Goal: Information Seeking & Learning: Learn about a topic

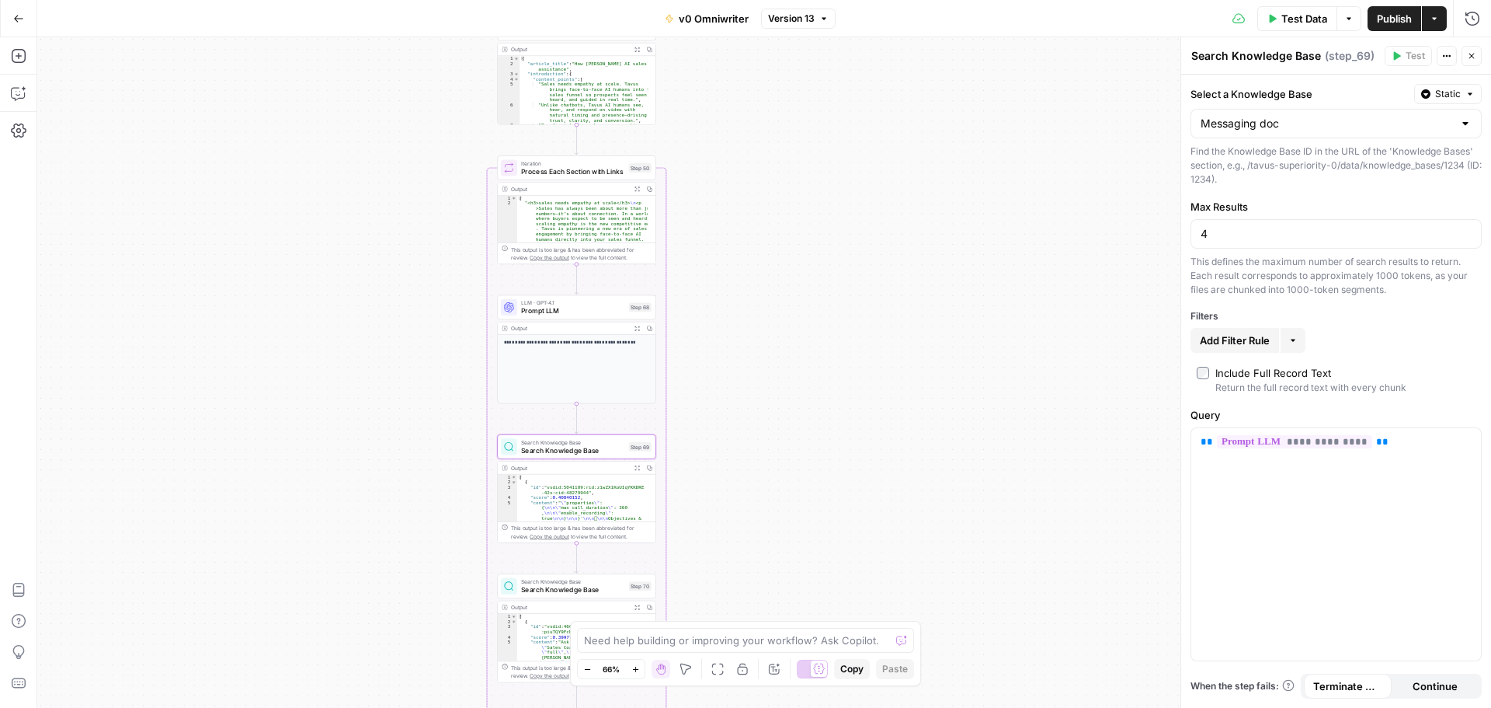
click at [10, 16] on button "Go Back" at bounding box center [19, 19] width 28 height 28
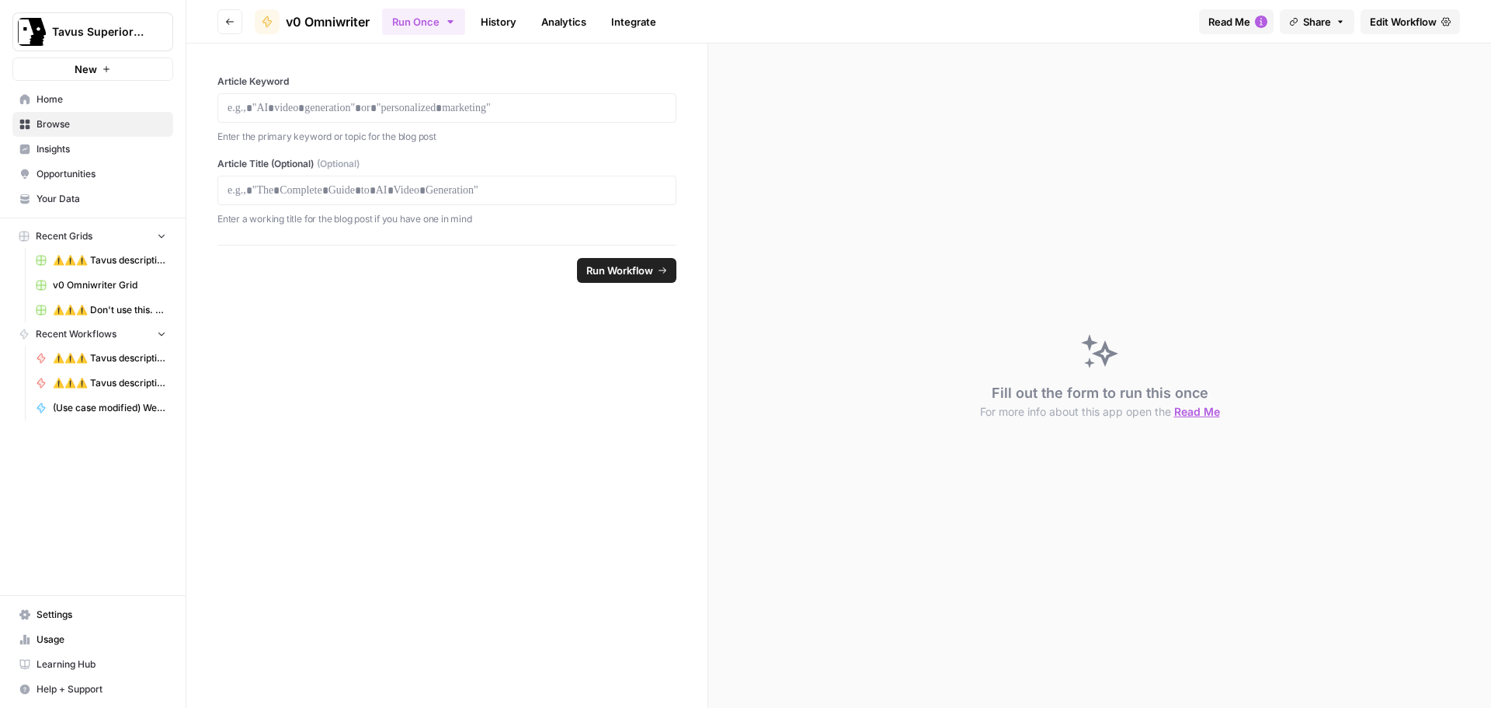
click at [228, 17] on icon "button" at bounding box center [229, 21] width 9 height 9
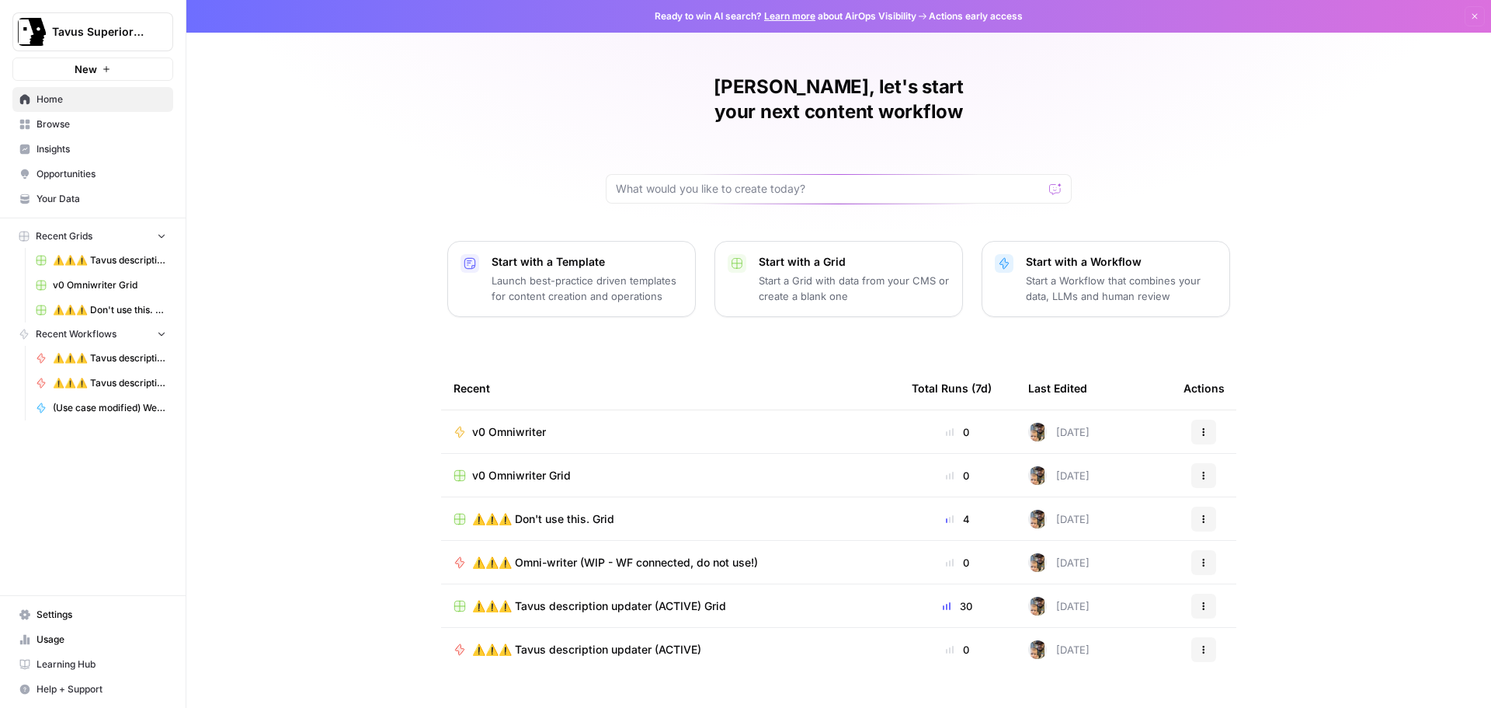
click at [102, 197] on span "Your Data" at bounding box center [102, 199] width 130 height 14
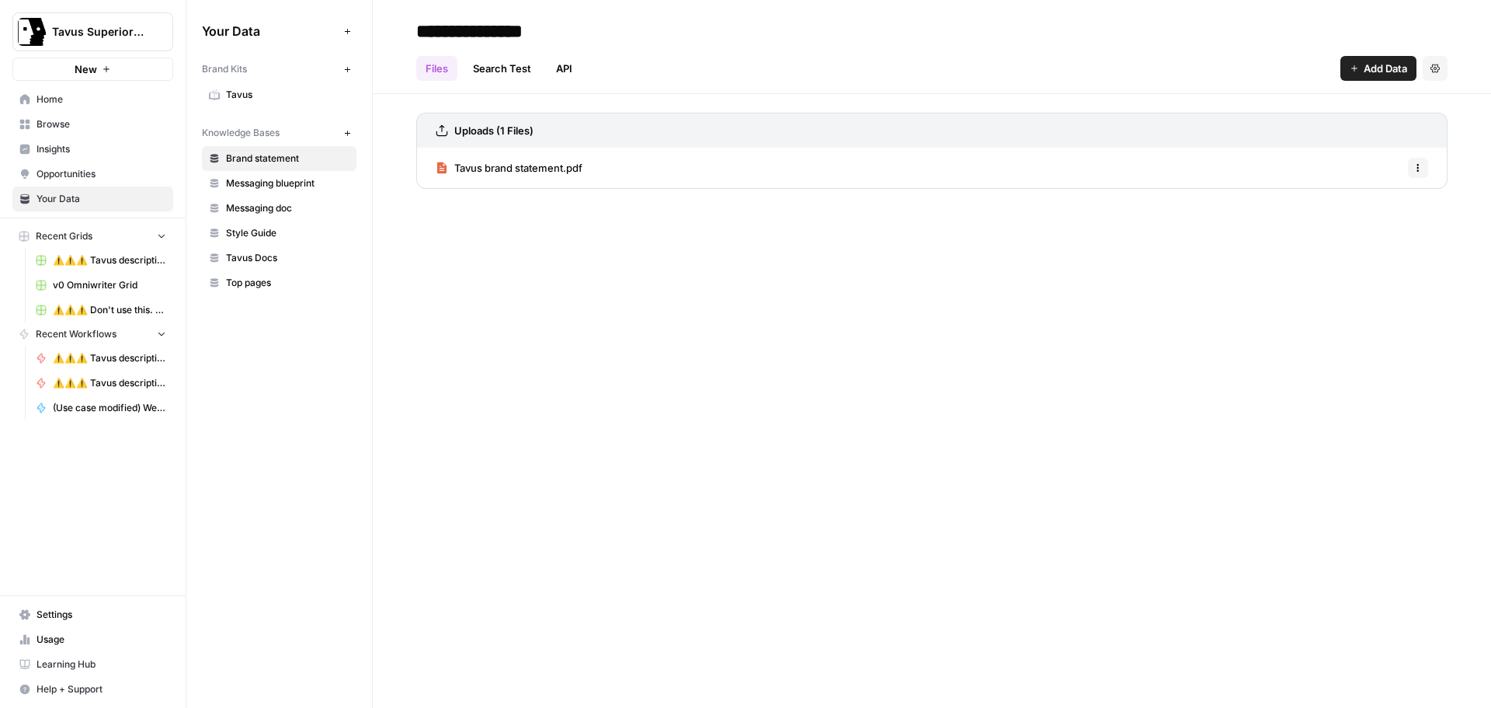
click at [573, 173] on span "Tavus brand statement.pdf" at bounding box center [518, 168] width 128 height 16
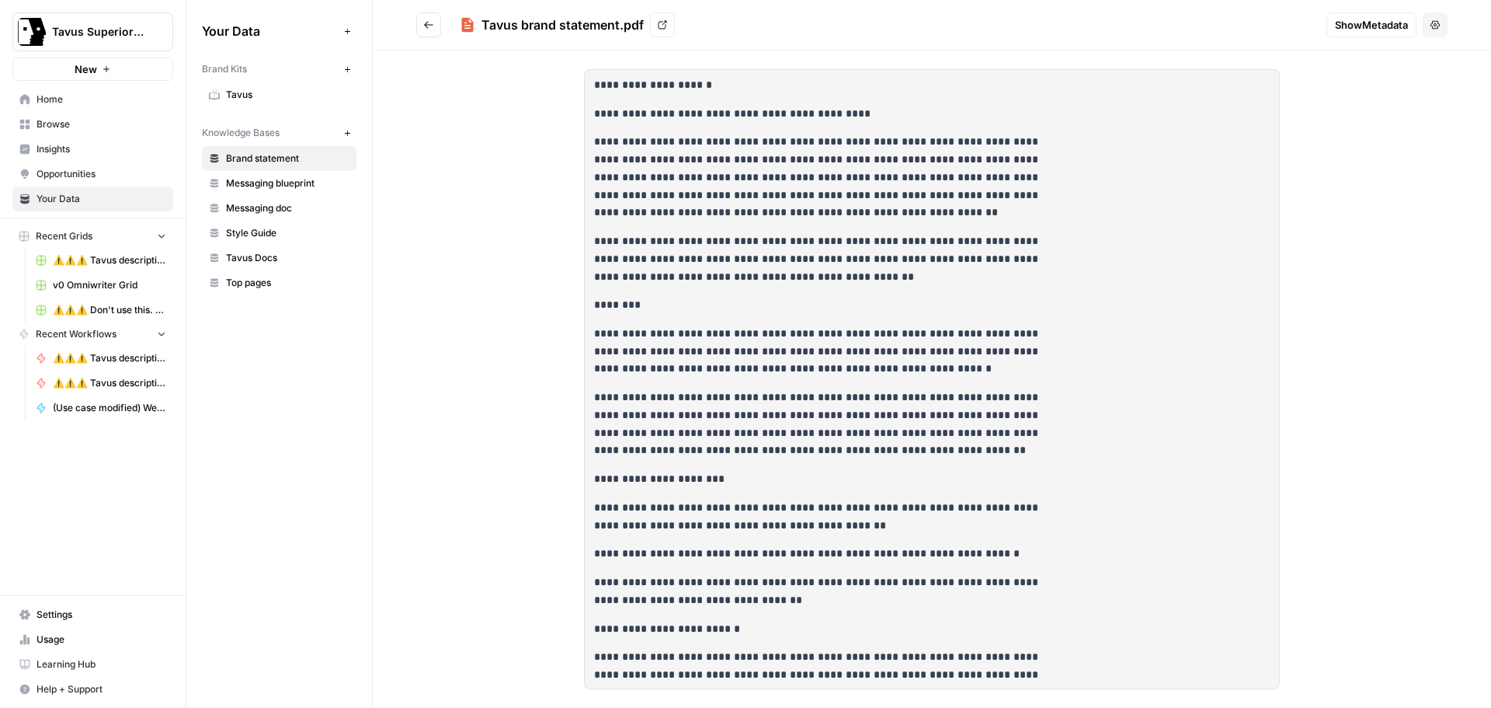
click at [284, 185] on span "Messaging blueprint" at bounding box center [288, 183] width 124 height 14
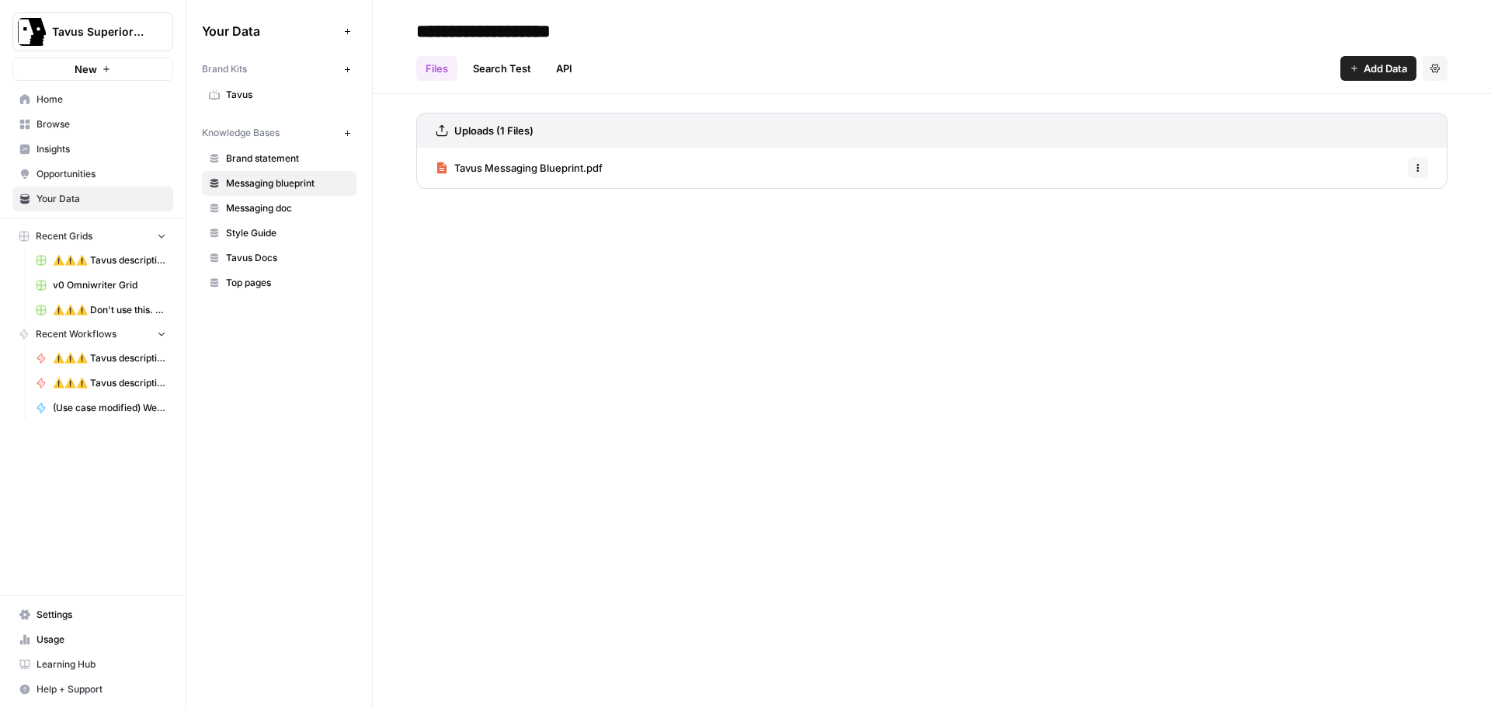
click at [592, 163] on span "Tavus Messaging Blueprint.pdf" at bounding box center [528, 168] width 148 height 16
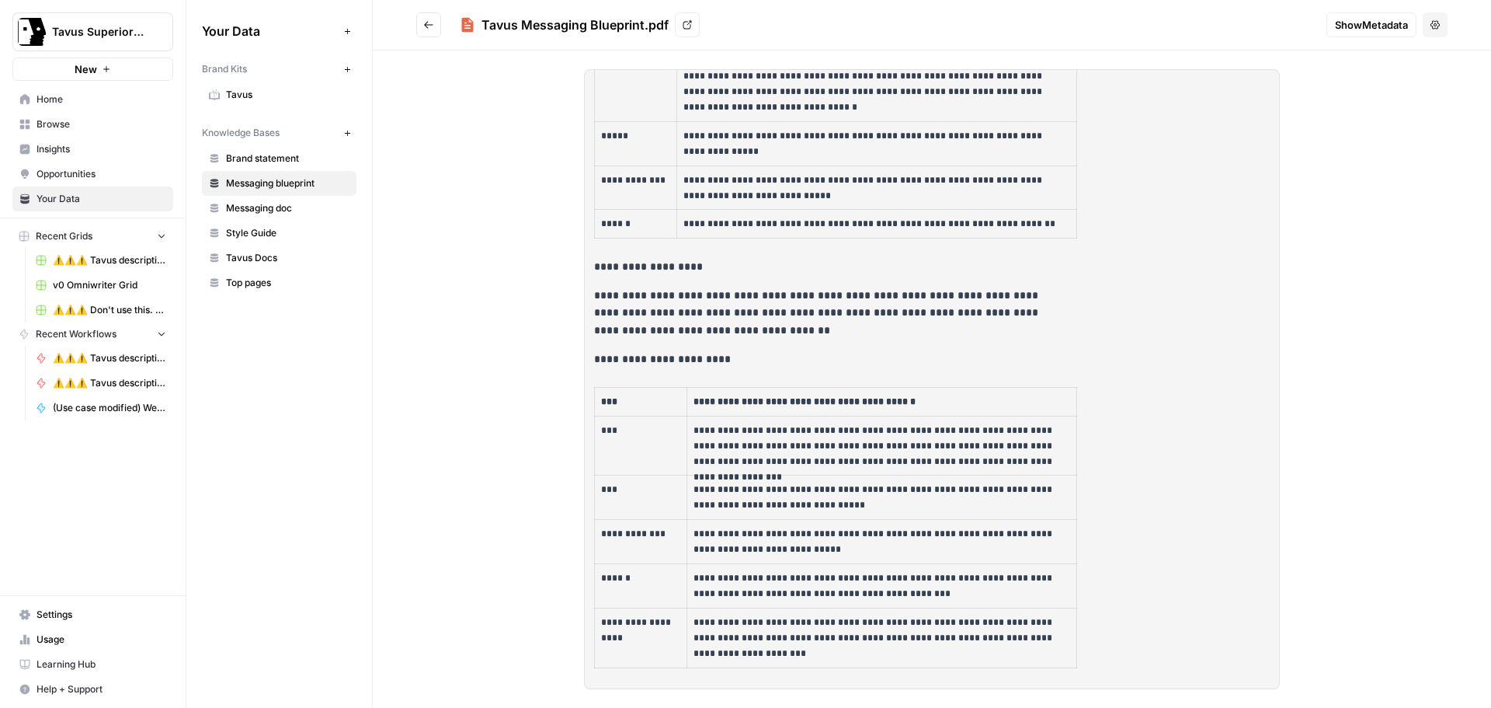
scroll to position [3495, 0]
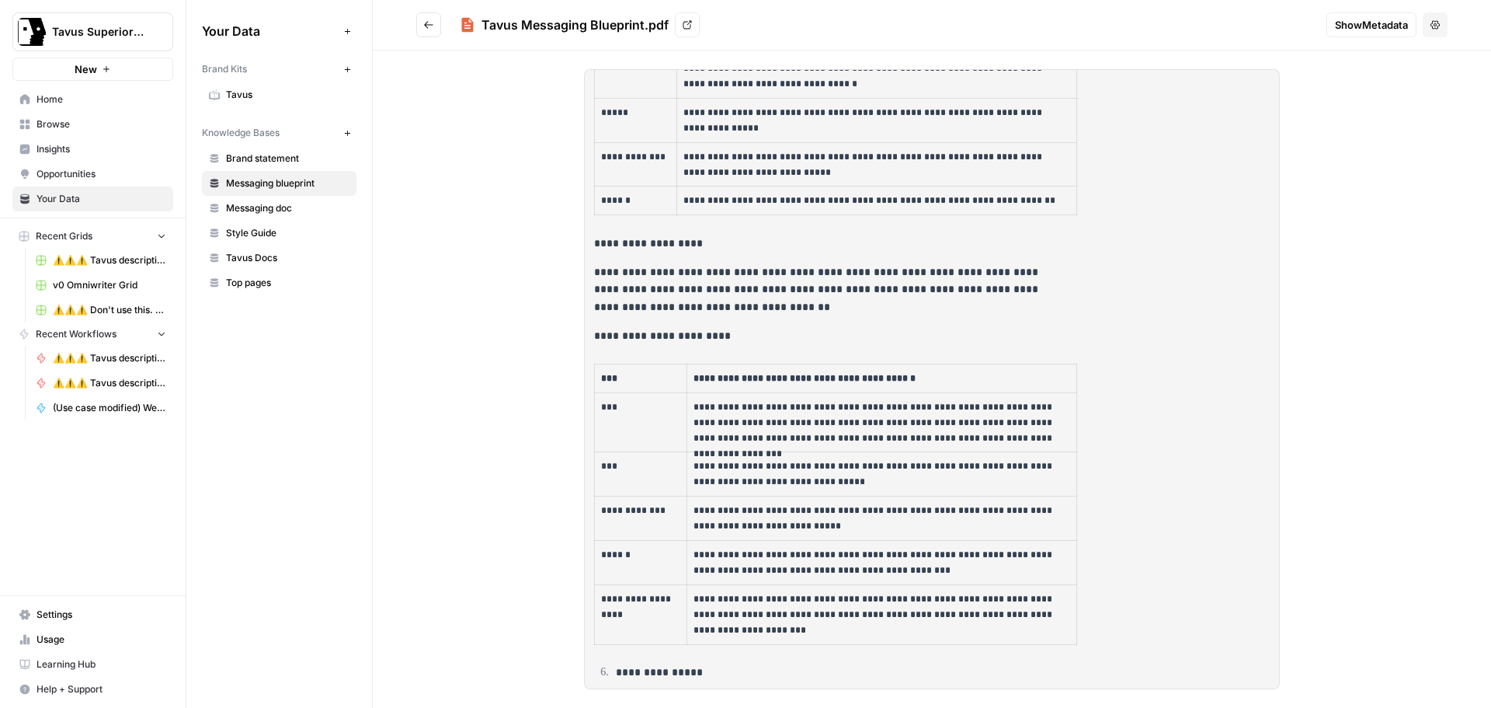
click at [266, 204] on span "Messaging doc" at bounding box center [288, 208] width 124 height 14
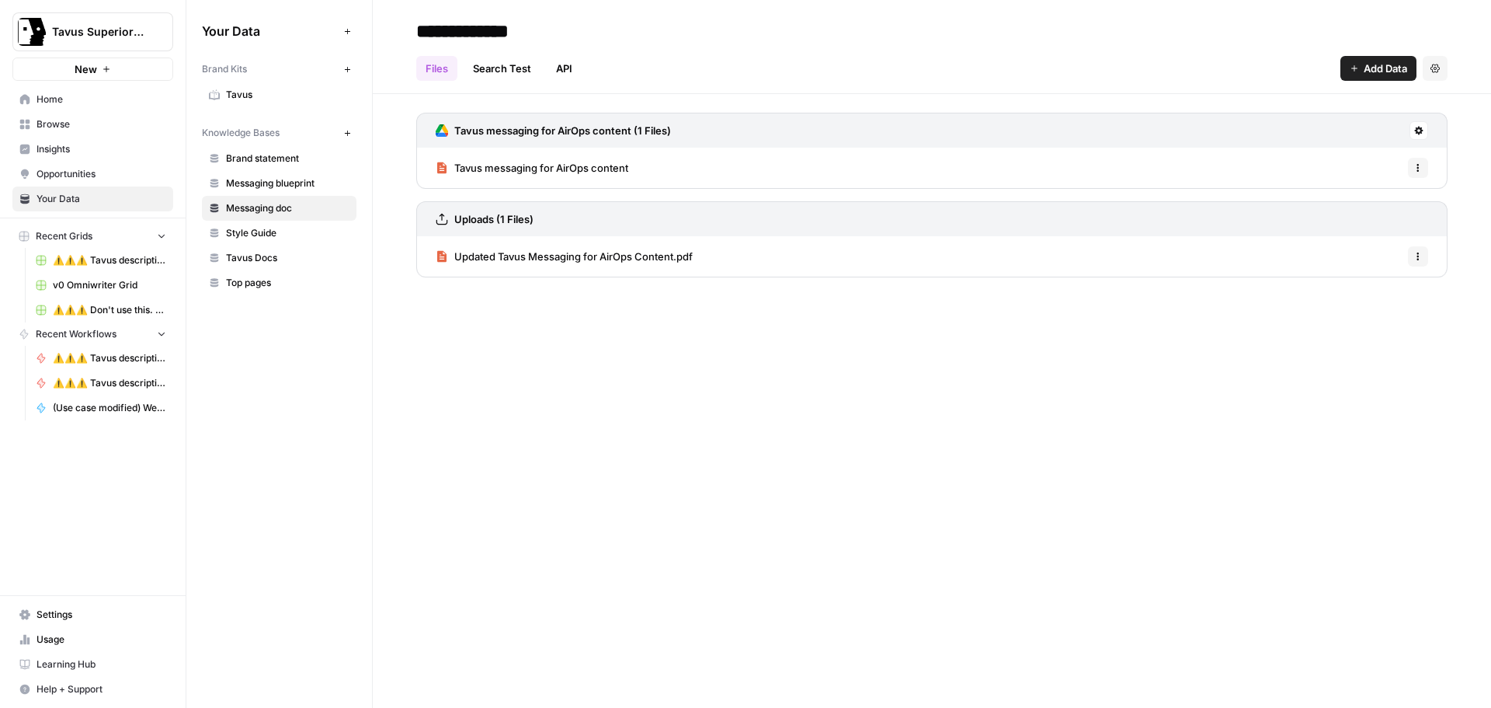
click at [505, 173] on span "Tavus messaging for AirOps content" at bounding box center [541, 168] width 174 height 16
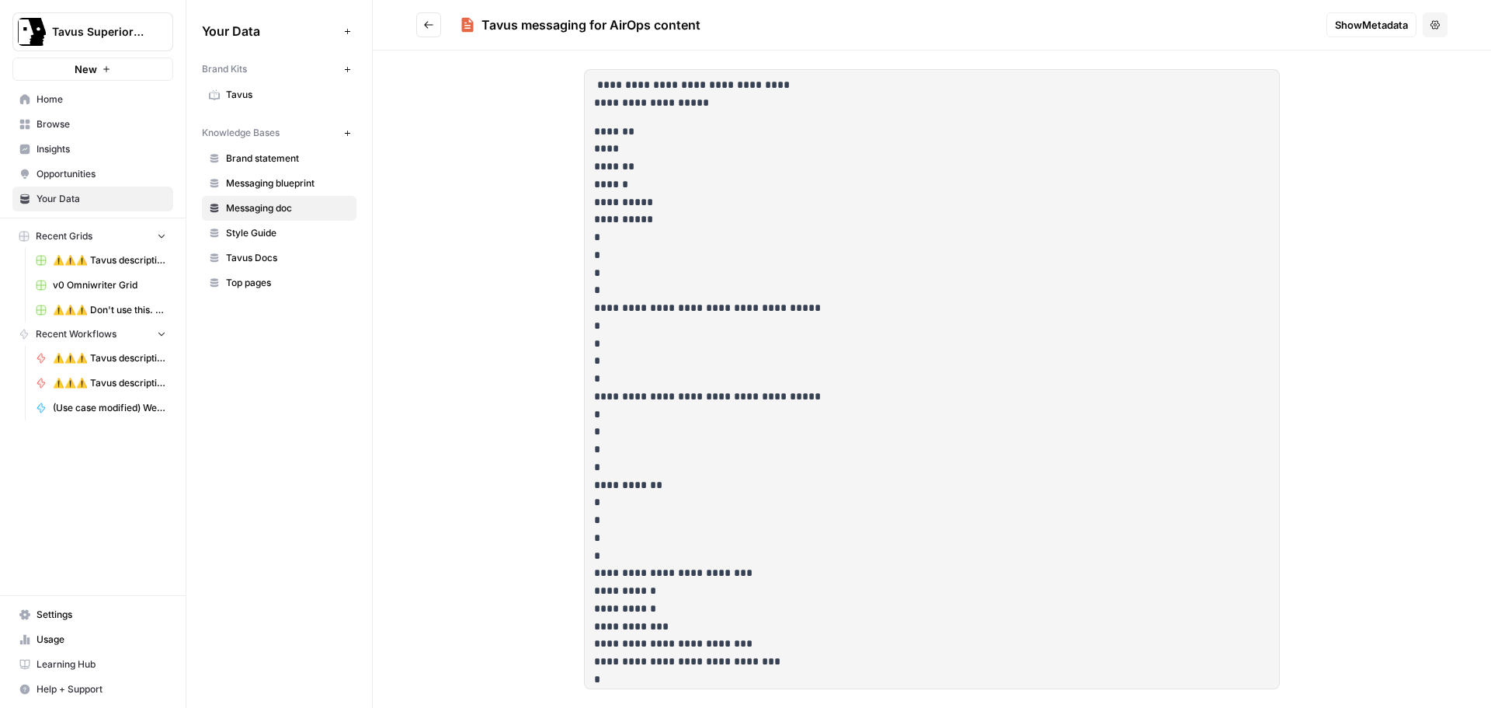
click at [429, 28] on icon "Go back" at bounding box center [428, 24] width 11 height 11
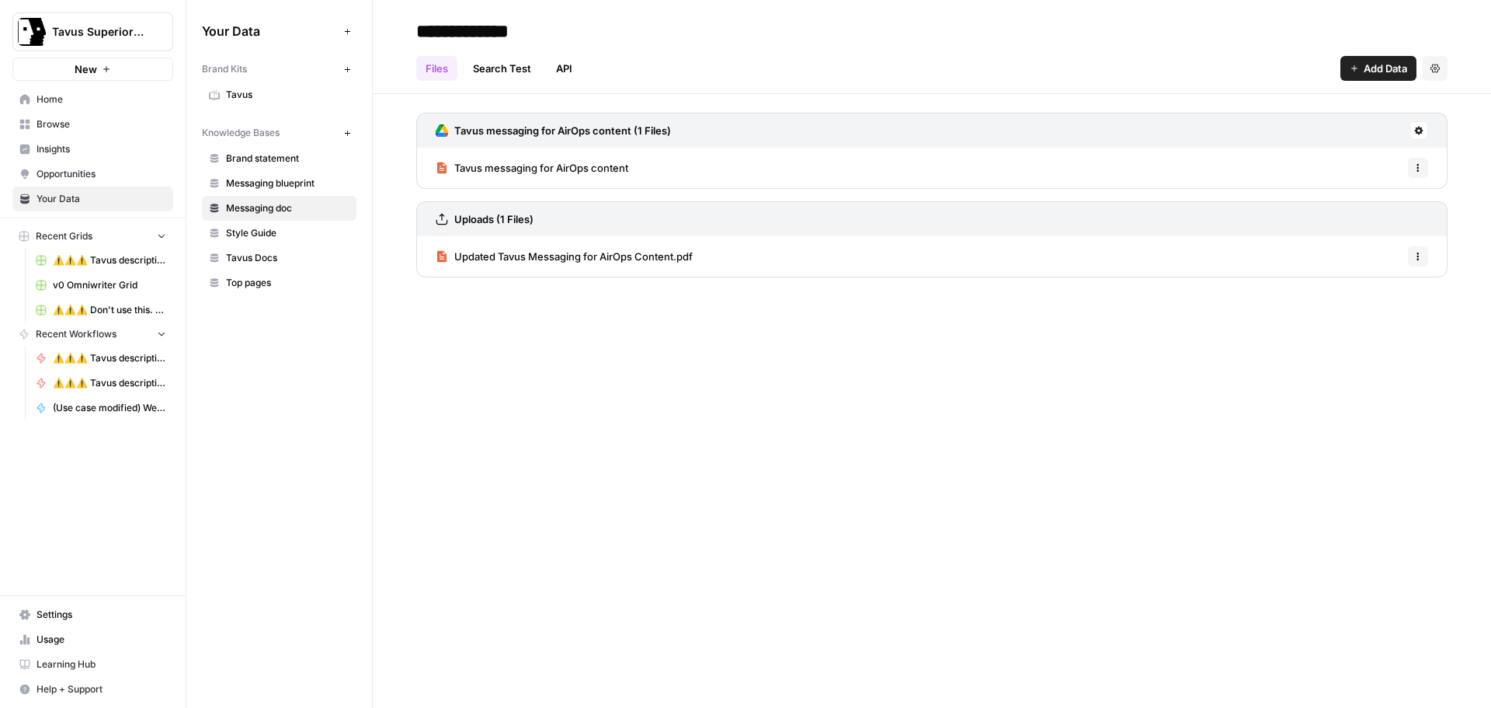
click at [540, 259] on span "Updated Tavus Messaging for AirOps Content.pdf" at bounding box center [573, 257] width 238 height 16
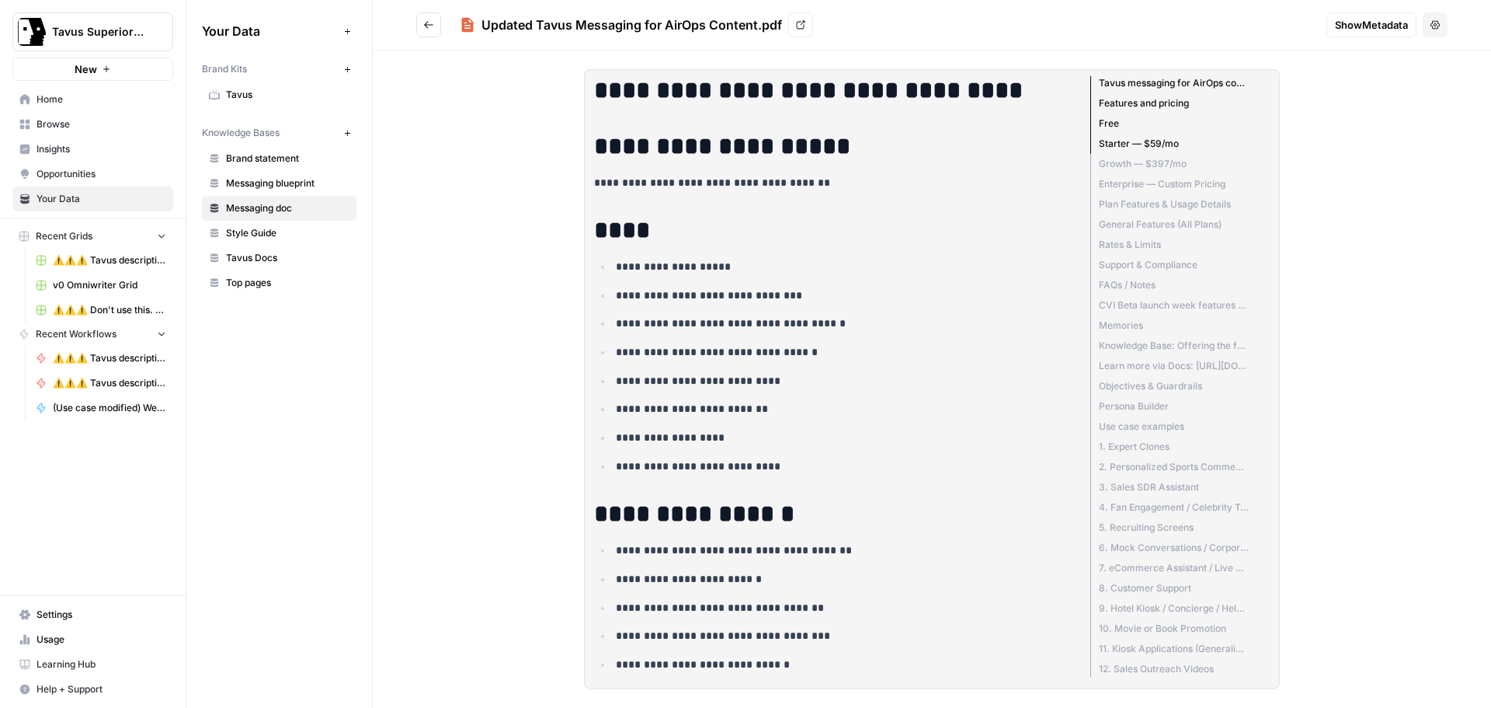
click at [433, 19] on button "Go back" at bounding box center [428, 24] width 25 height 25
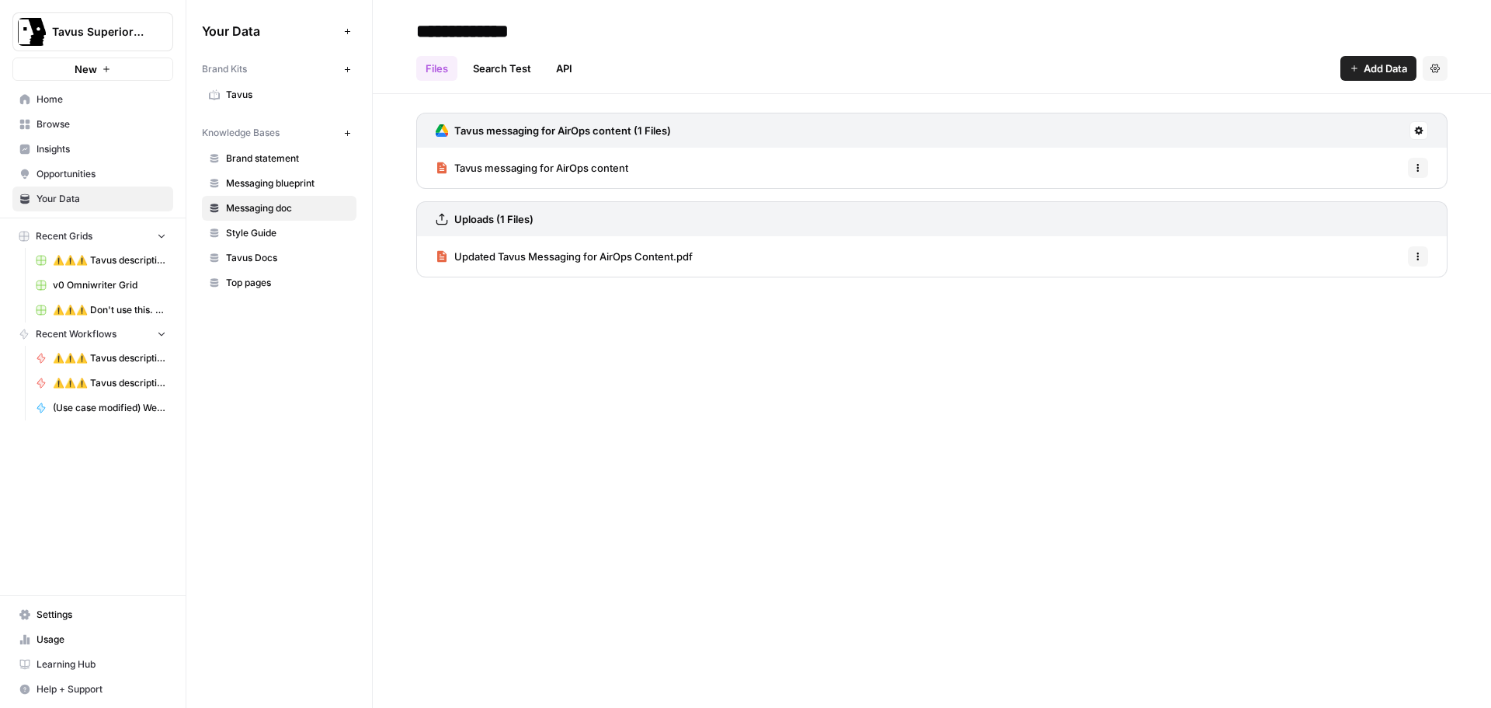
click at [1425, 168] on button "Options" at bounding box center [1418, 168] width 20 height 20
click at [1361, 202] on span "Delete File" at bounding box center [1384, 202] width 50 height 16
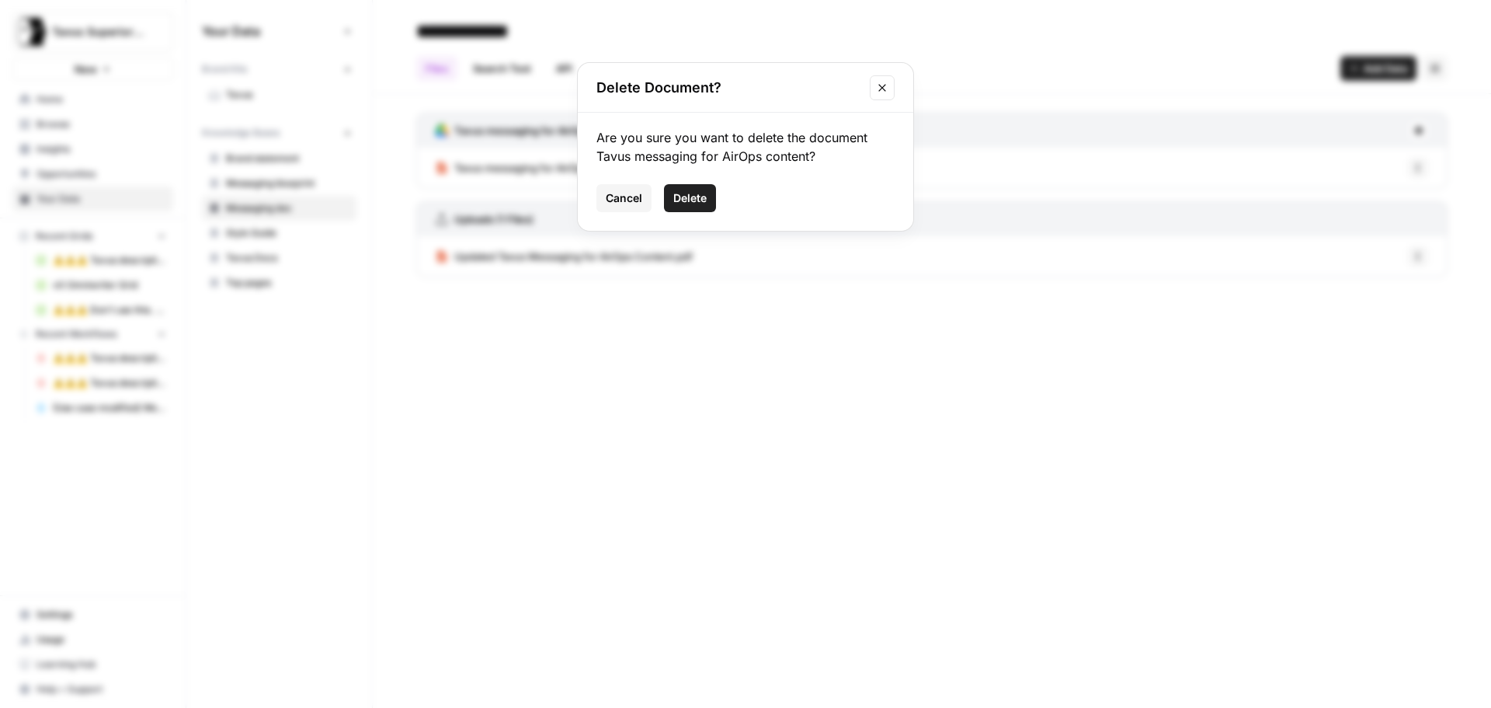
click at [888, 87] on icon "Close modal" at bounding box center [882, 88] width 12 height 12
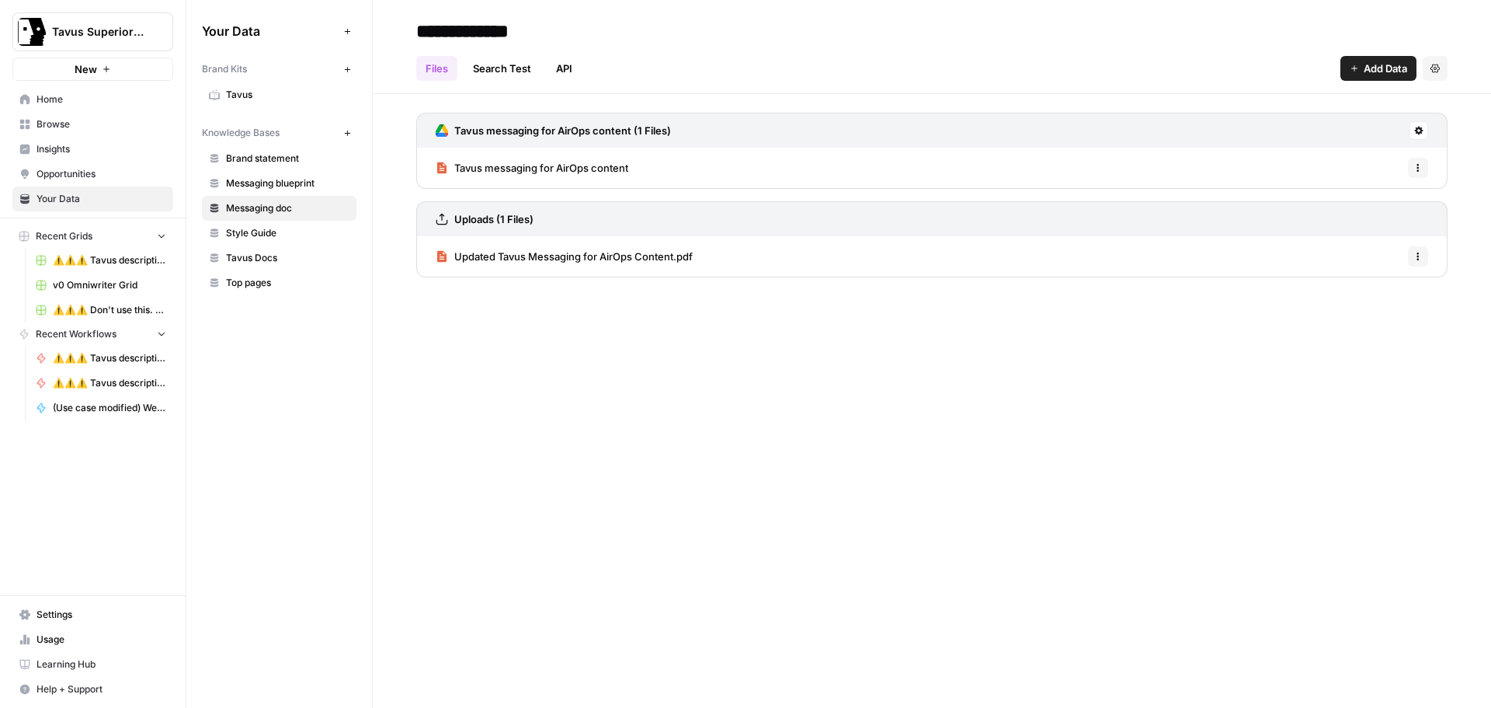
click at [600, 256] on span "Updated Tavus Messaging for AirOps Content.pdf" at bounding box center [573, 257] width 238 height 16
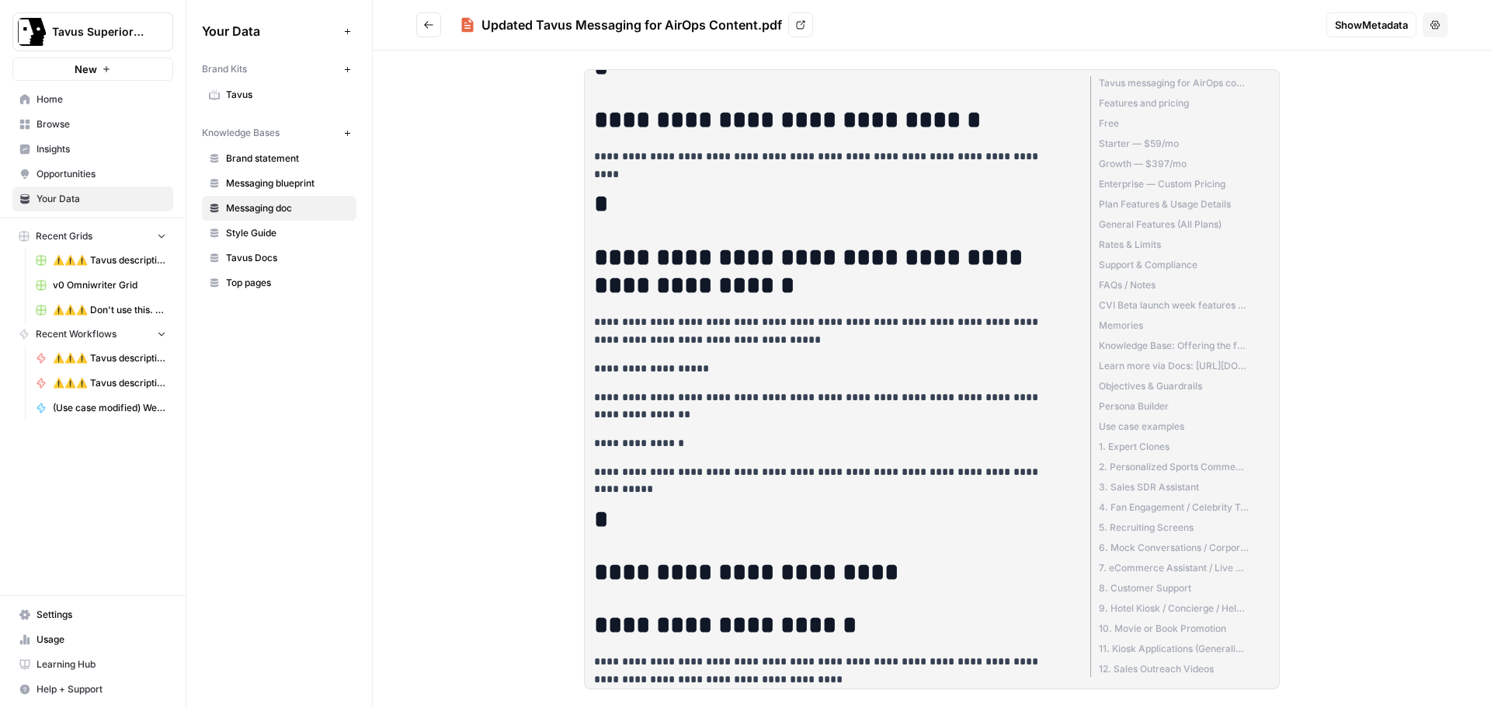
scroll to position [20274, 0]
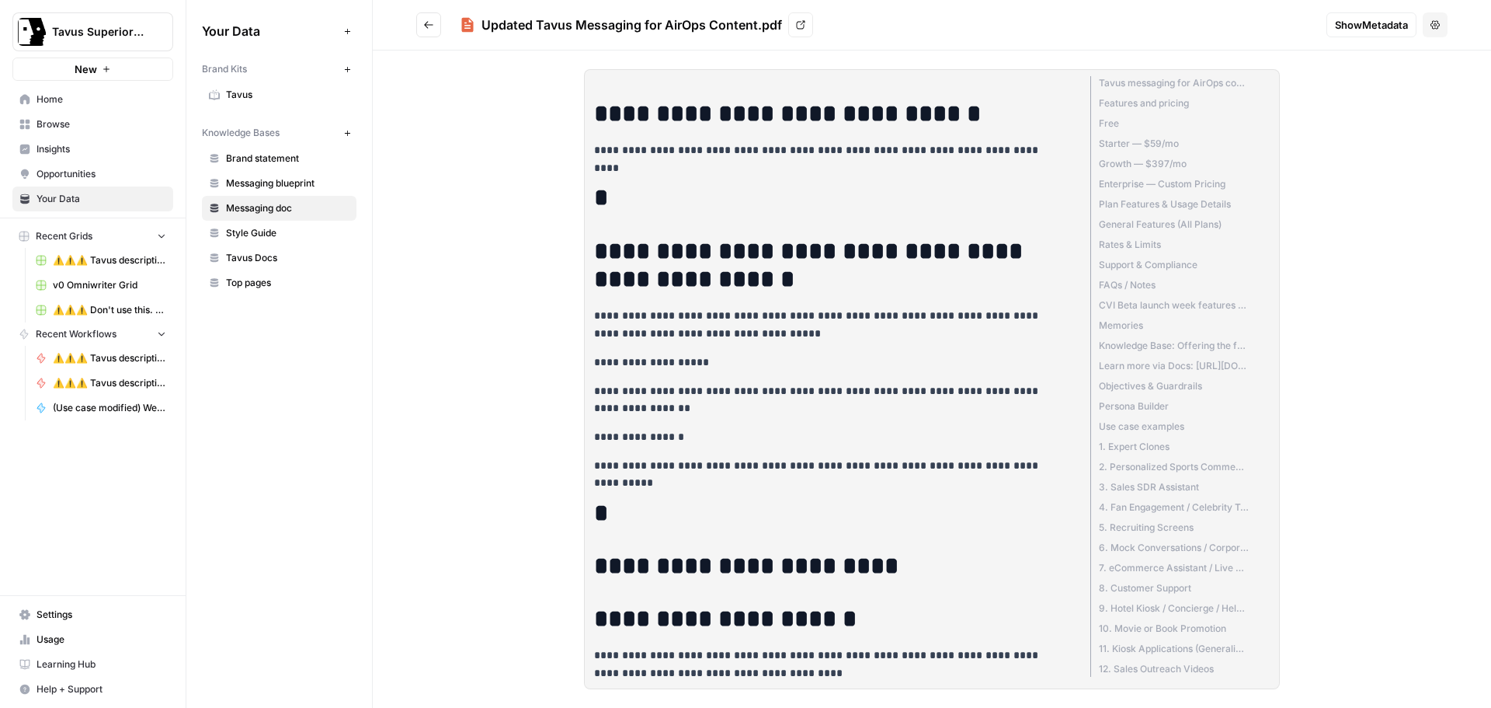
click at [428, 28] on icon "Go back" at bounding box center [428, 24] width 9 height 7
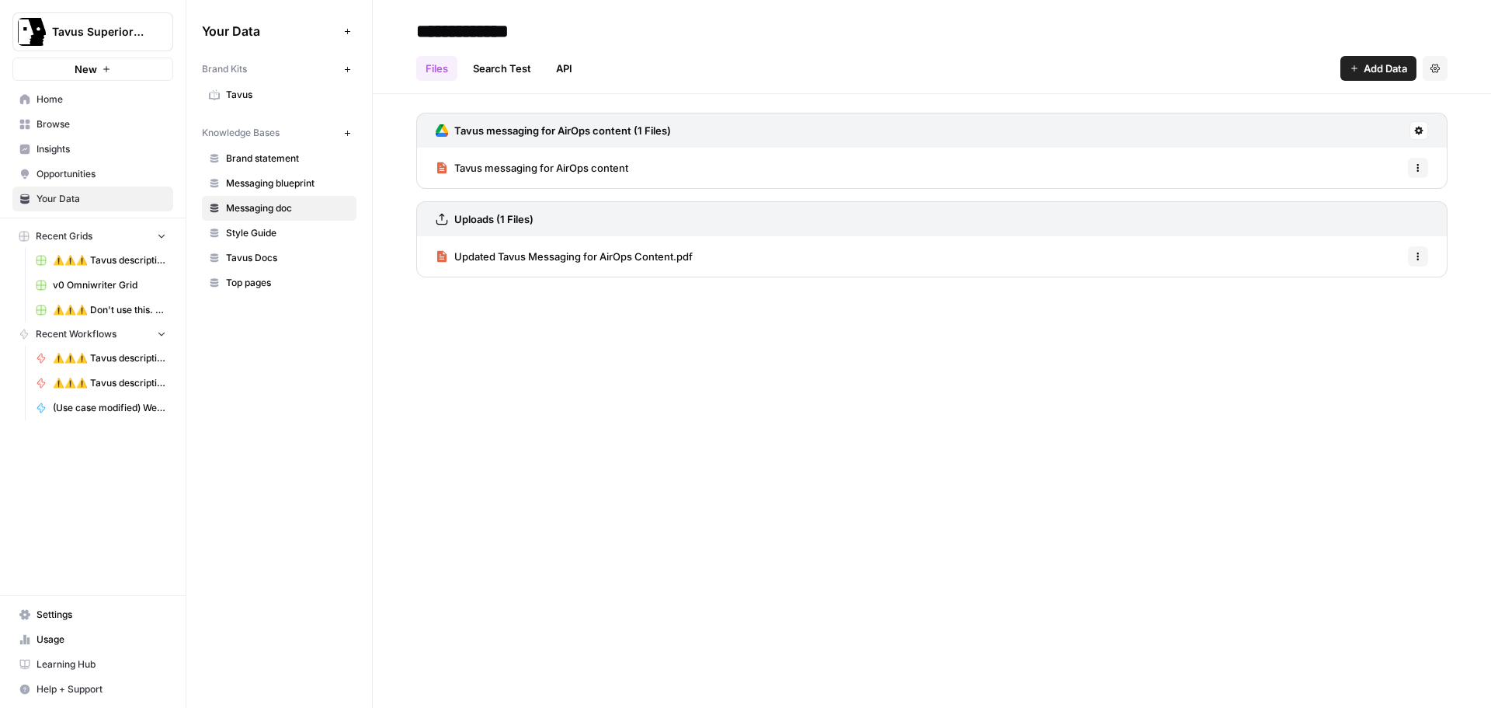
click at [274, 233] on span "Style Guide" at bounding box center [288, 233] width 124 height 14
click at [266, 286] on span "Top pages" at bounding box center [288, 283] width 124 height 14
click at [84, 94] on span "Home" at bounding box center [102, 99] width 130 height 14
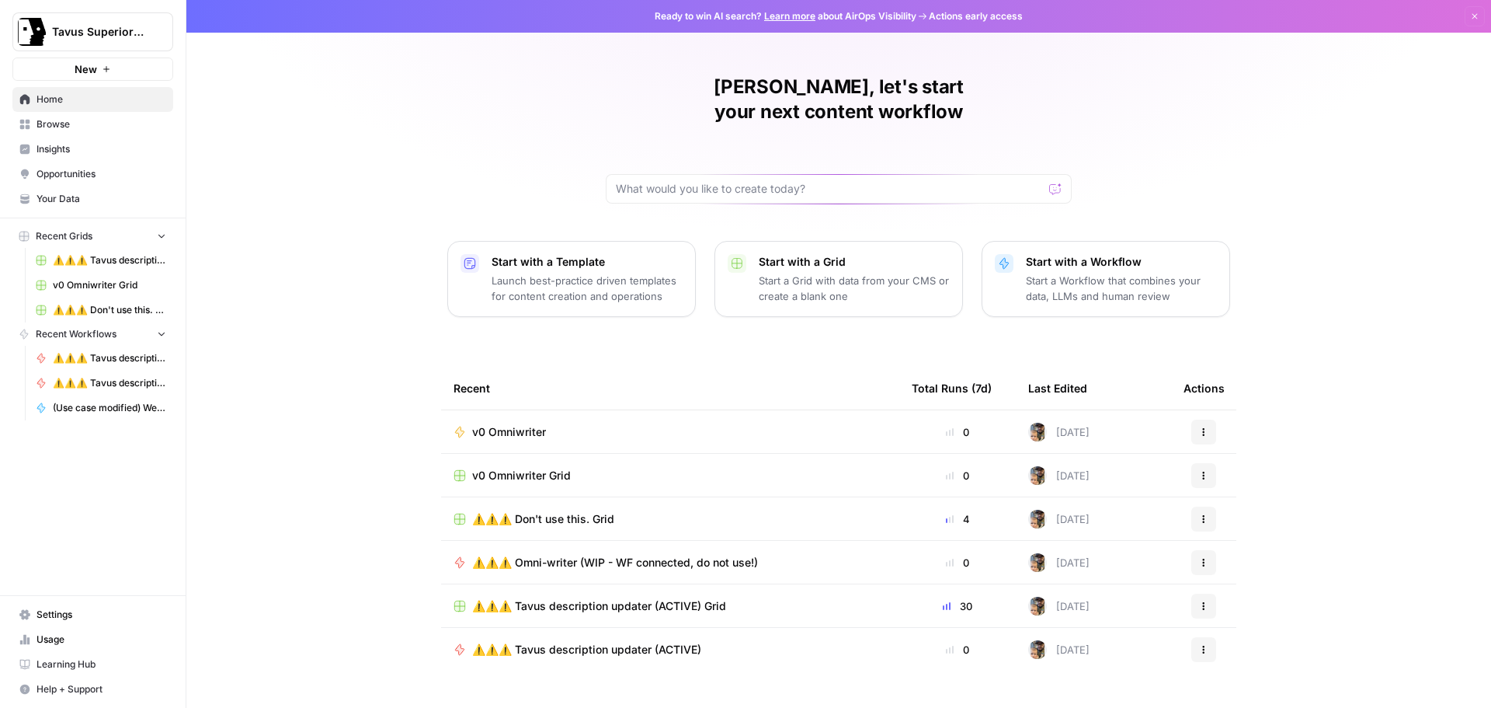
click at [538, 424] on span "v0 Omniwriter" at bounding box center [509, 432] width 74 height 16
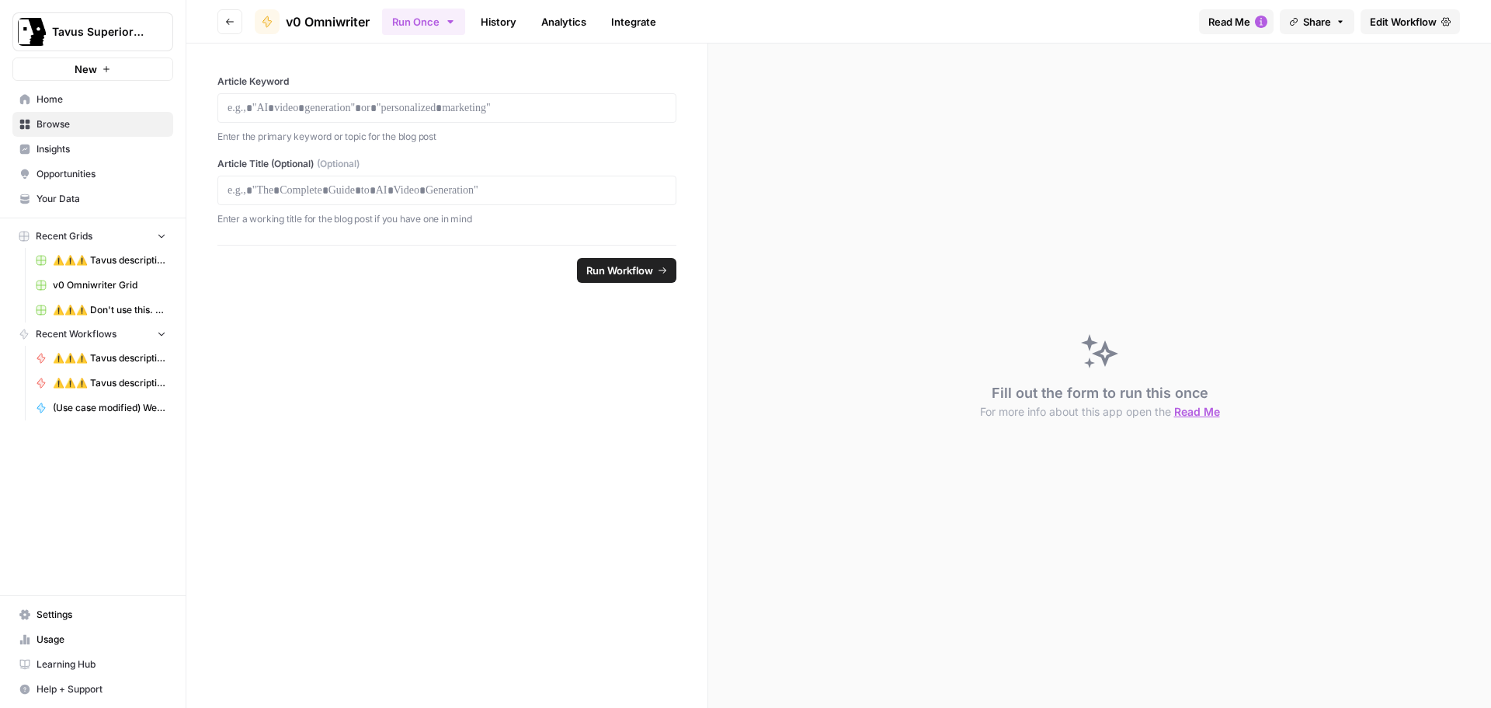
click at [1381, 26] on span "Edit Workflow" at bounding box center [1403, 22] width 67 height 16
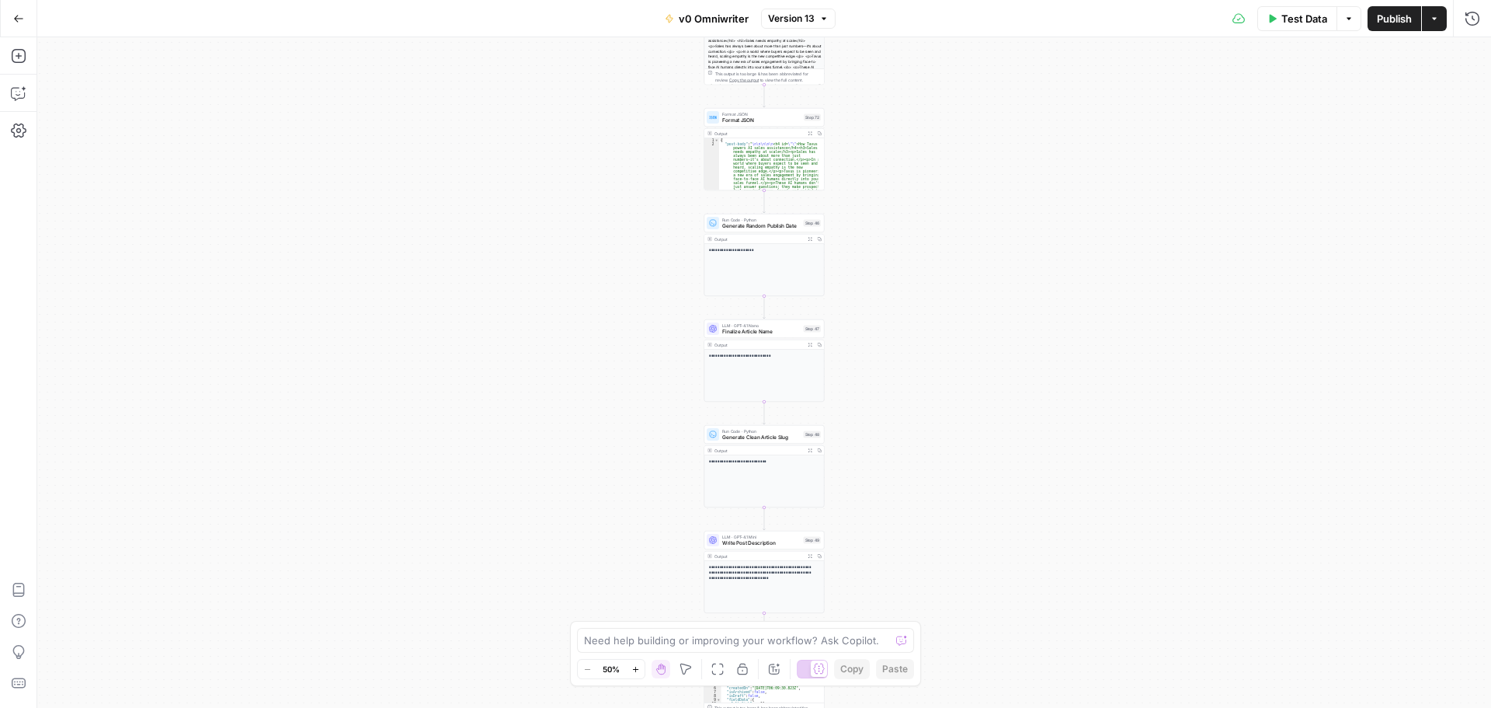
click at [10, 21] on button "Go Back" at bounding box center [19, 19] width 28 height 28
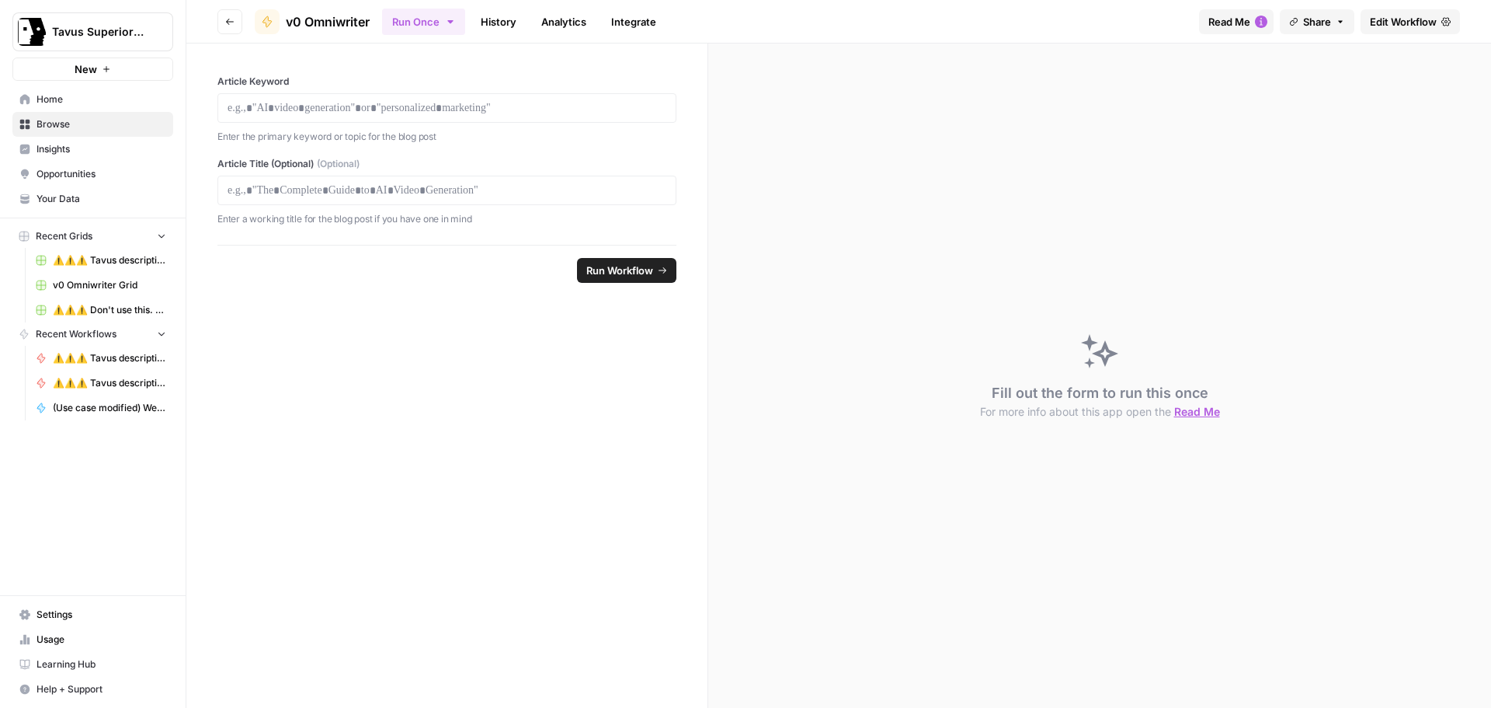
click at [230, 29] on button "Go back" at bounding box center [229, 21] width 25 height 25
